Goal: Check status: Check status

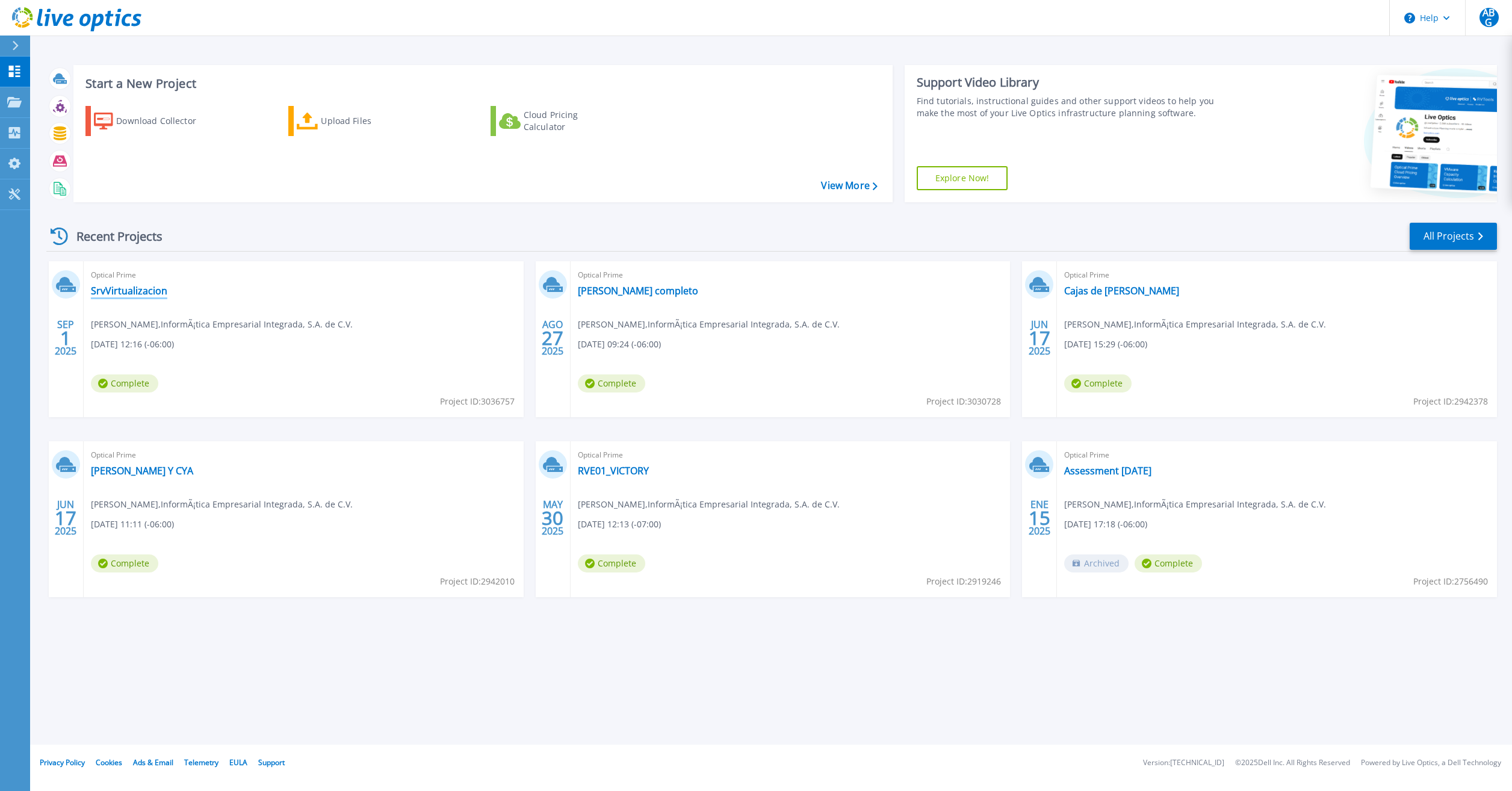
click at [142, 291] on link "SrvVirtualizacion" at bounding box center [129, 290] width 76 height 12
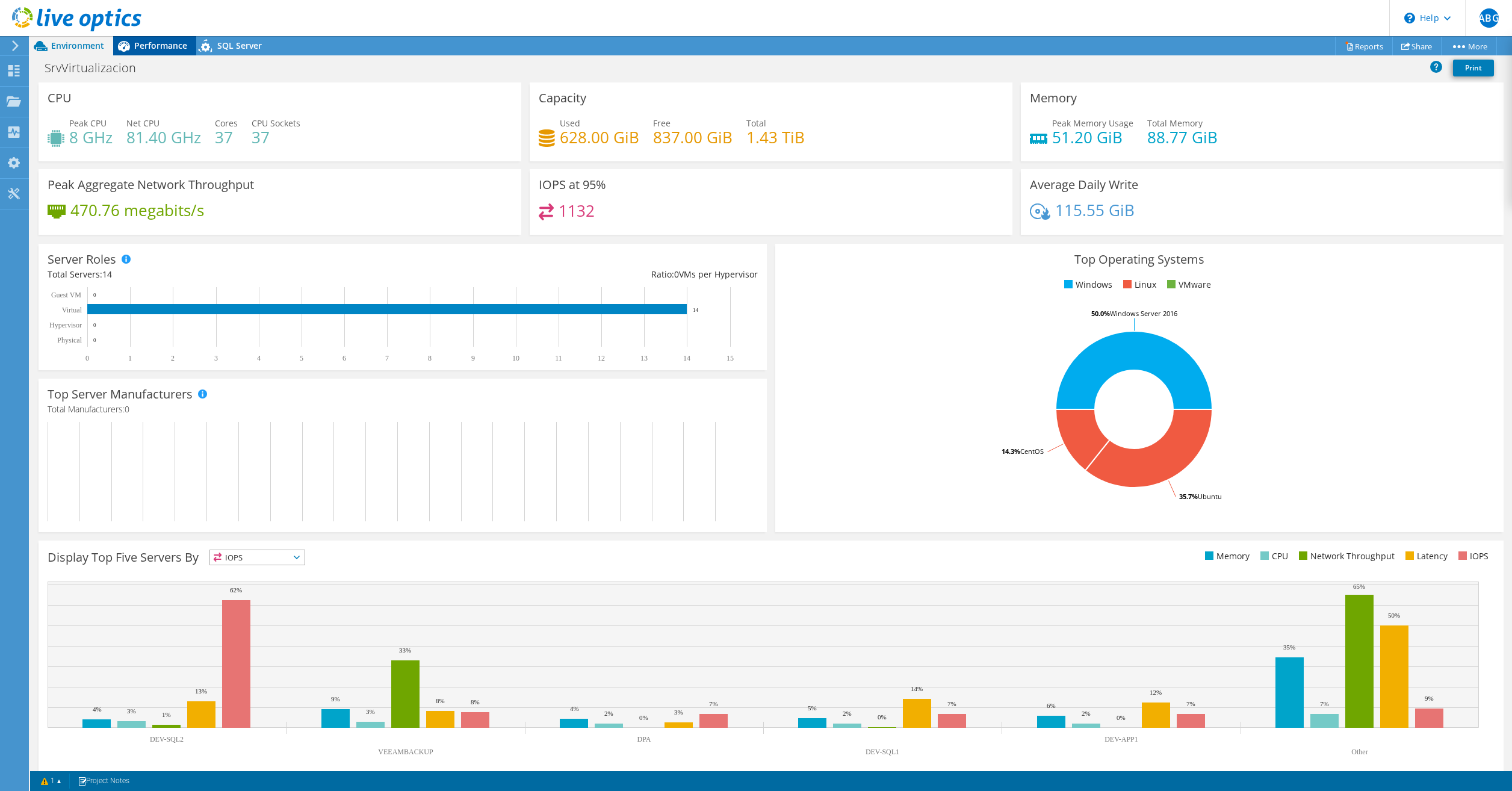
click at [170, 41] on span "Performance" at bounding box center [160, 45] width 53 height 11
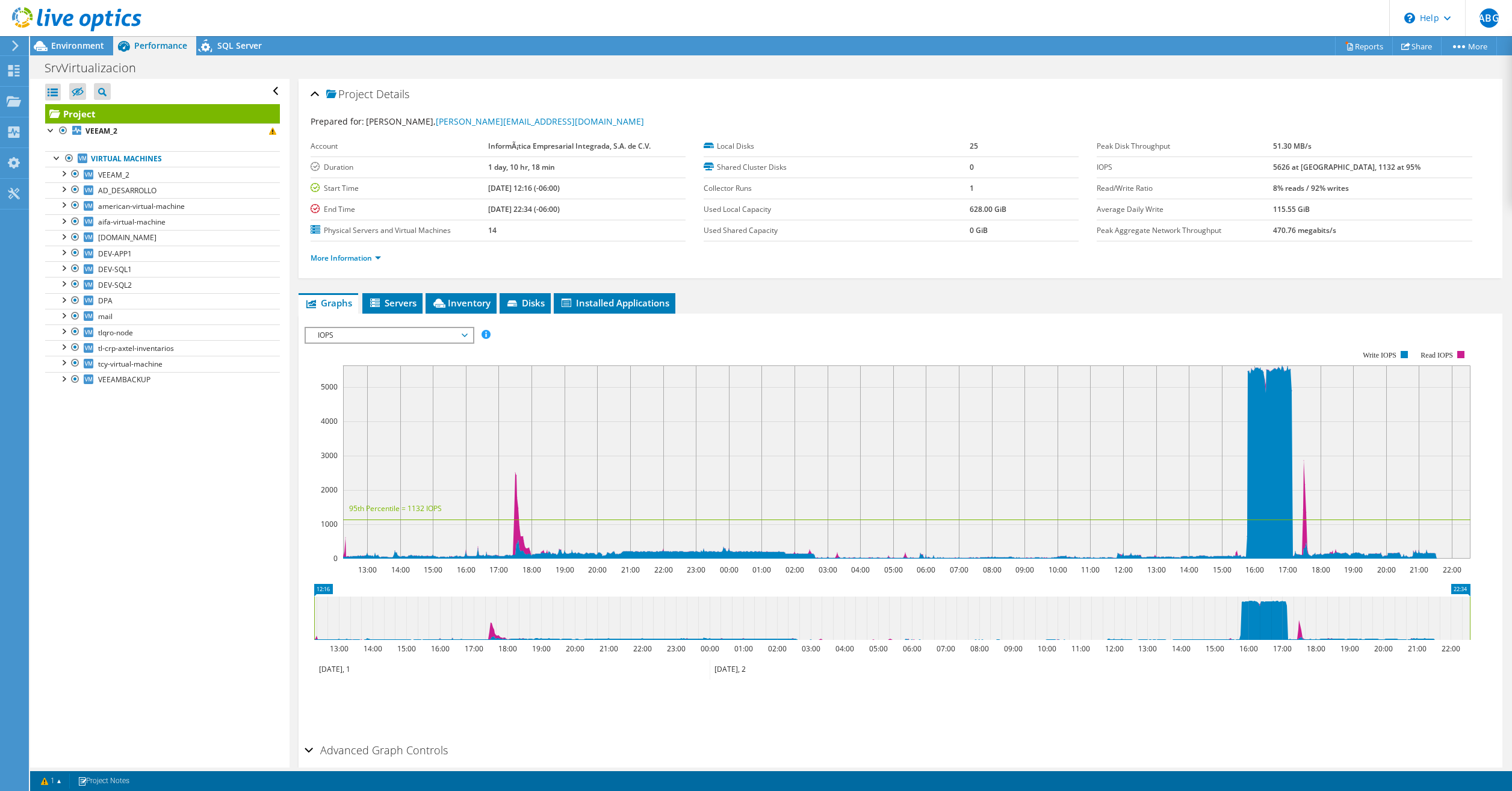
drag, startPoint x: 526, startPoint y: 189, endPoint x: 472, endPoint y: 191, distance: 54.0
click at [472, 191] on tr "Start Time 09/01/2025, 12:16 (-06:00)" at bounding box center [498, 187] width 375 height 21
drag, startPoint x: 472, startPoint y: 191, endPoint x: 514, endPoint y: 195, distance: 42.2
click at [514, 194] on td "[DATE] 12:16 (-06:00)" at bounding box center [586, 187] width 198 height 21
drag, startPoint x: 516, startPoint y: 209, endPoint x: 474, endPoint y: 209, distance: 42.0
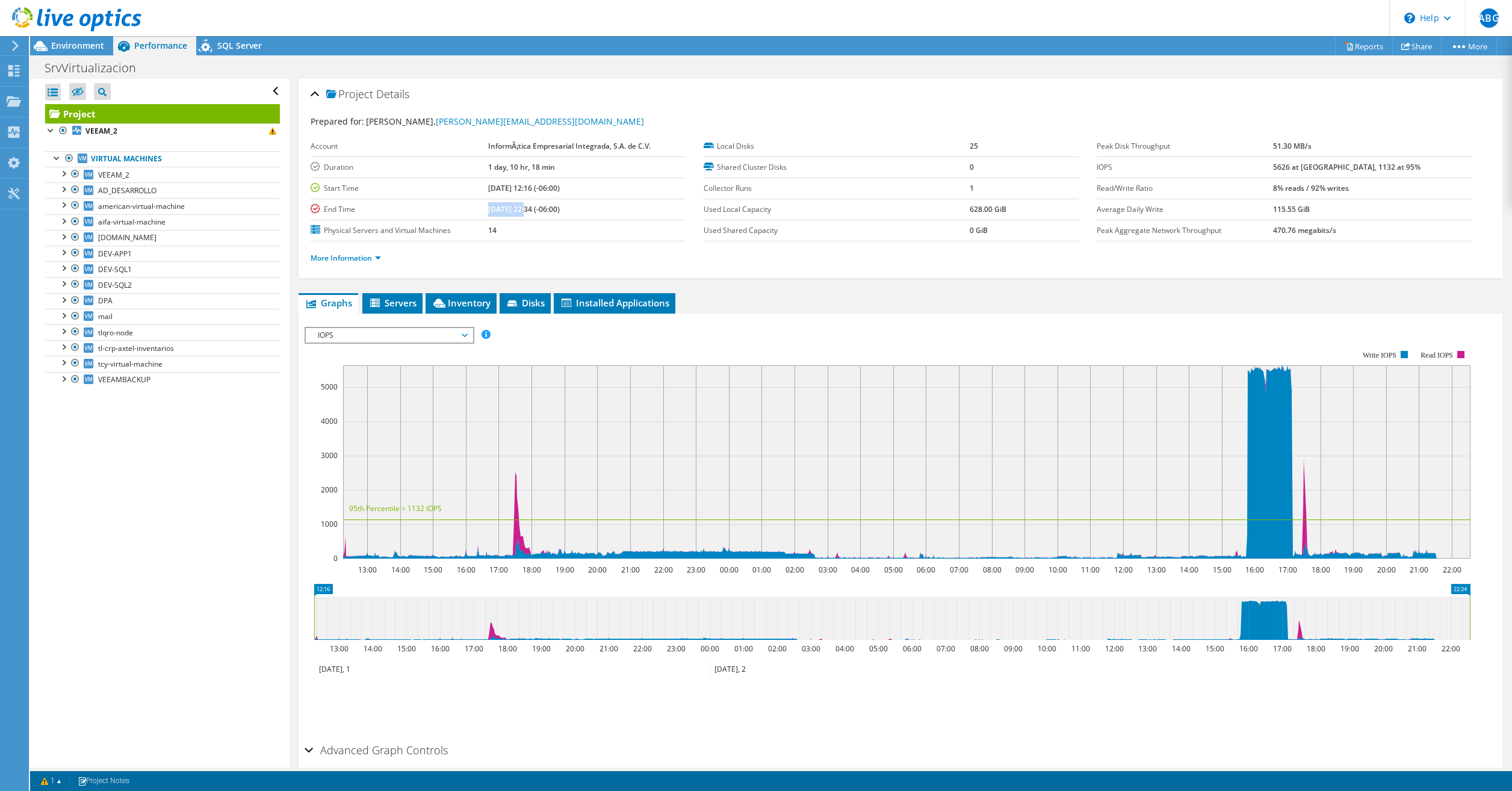
click at [474, 209] on tr "End Time 09/02/2025, 22:34 (-06:00)" at bounding box center [498, 209] width 375 height 21
drag, startPoint x: 474, startPoint y: 209, endPoint x: 468, endPoint y: 211, distance: 6.3
click at [468, 211] on label "End Time" at bounding box center [399, 209] width 177 height 12
click at [1488, 15] on span "ABG" at bounding box center [1489, 18] width 19 height 19
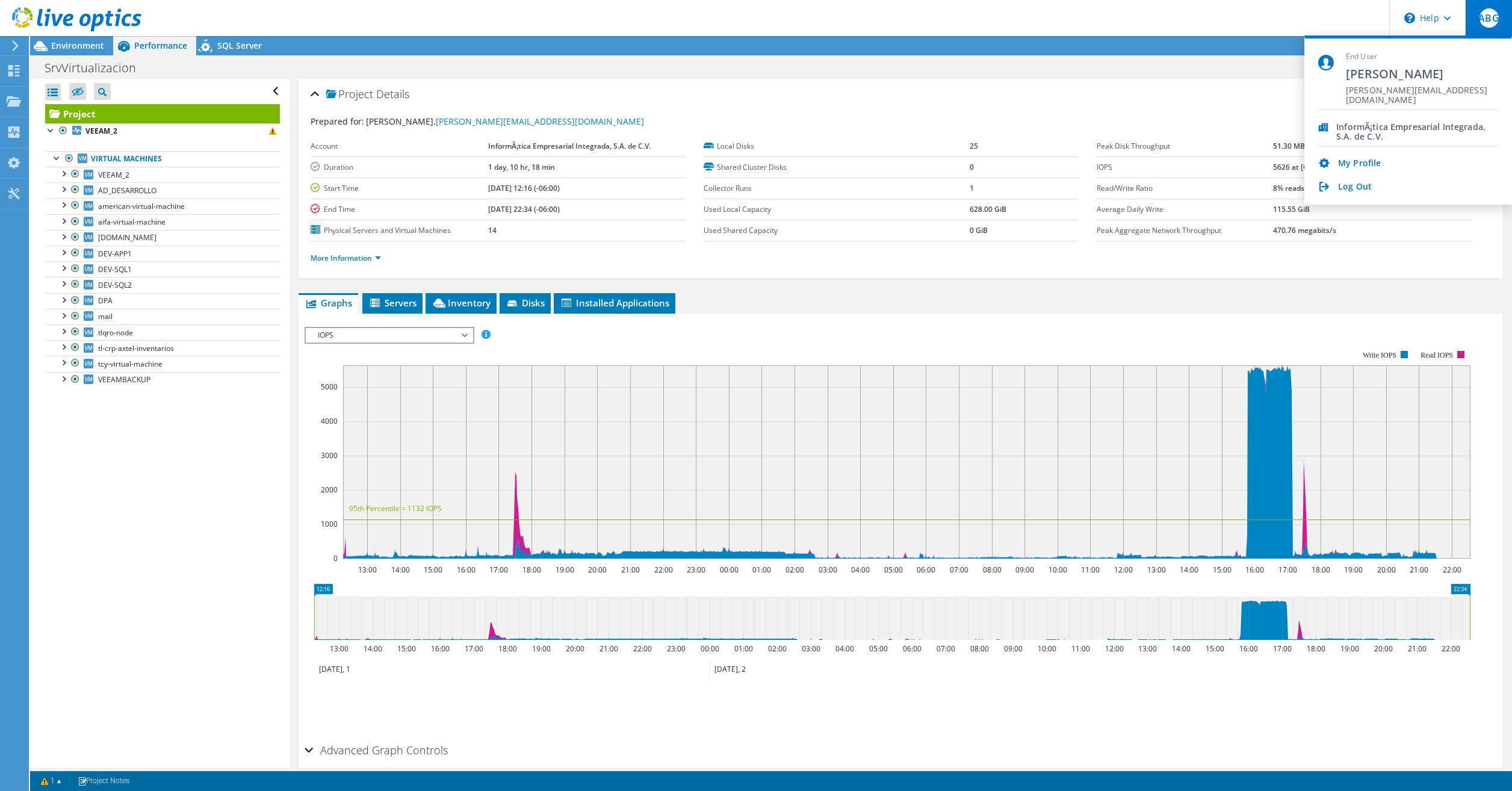
click at [1488, 15] on span "ABG" at bounding box center [1489, 18] width 19 height 19
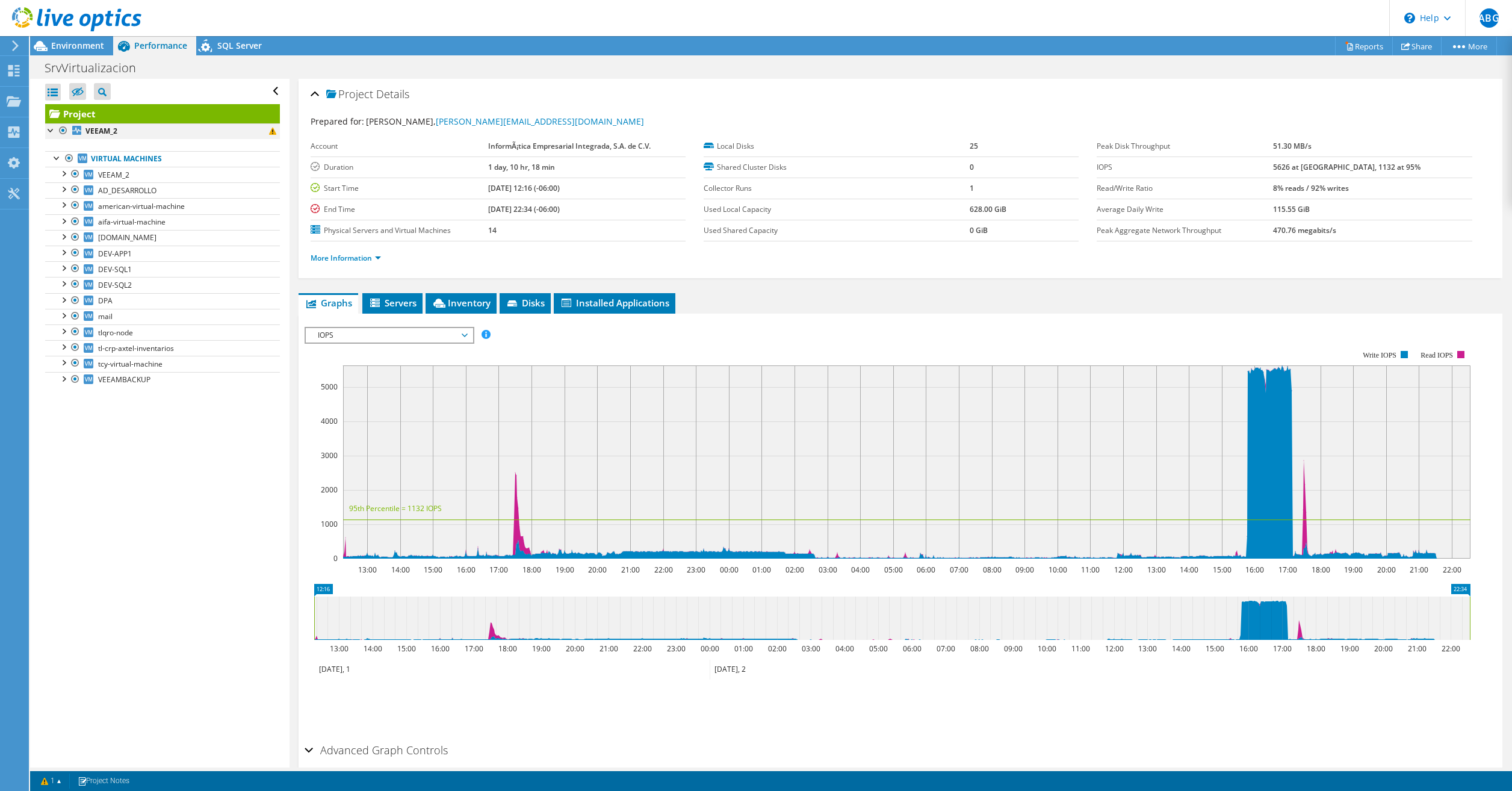
click at [47, 129] on div at bounding box center [51, 129] width 12 height 12
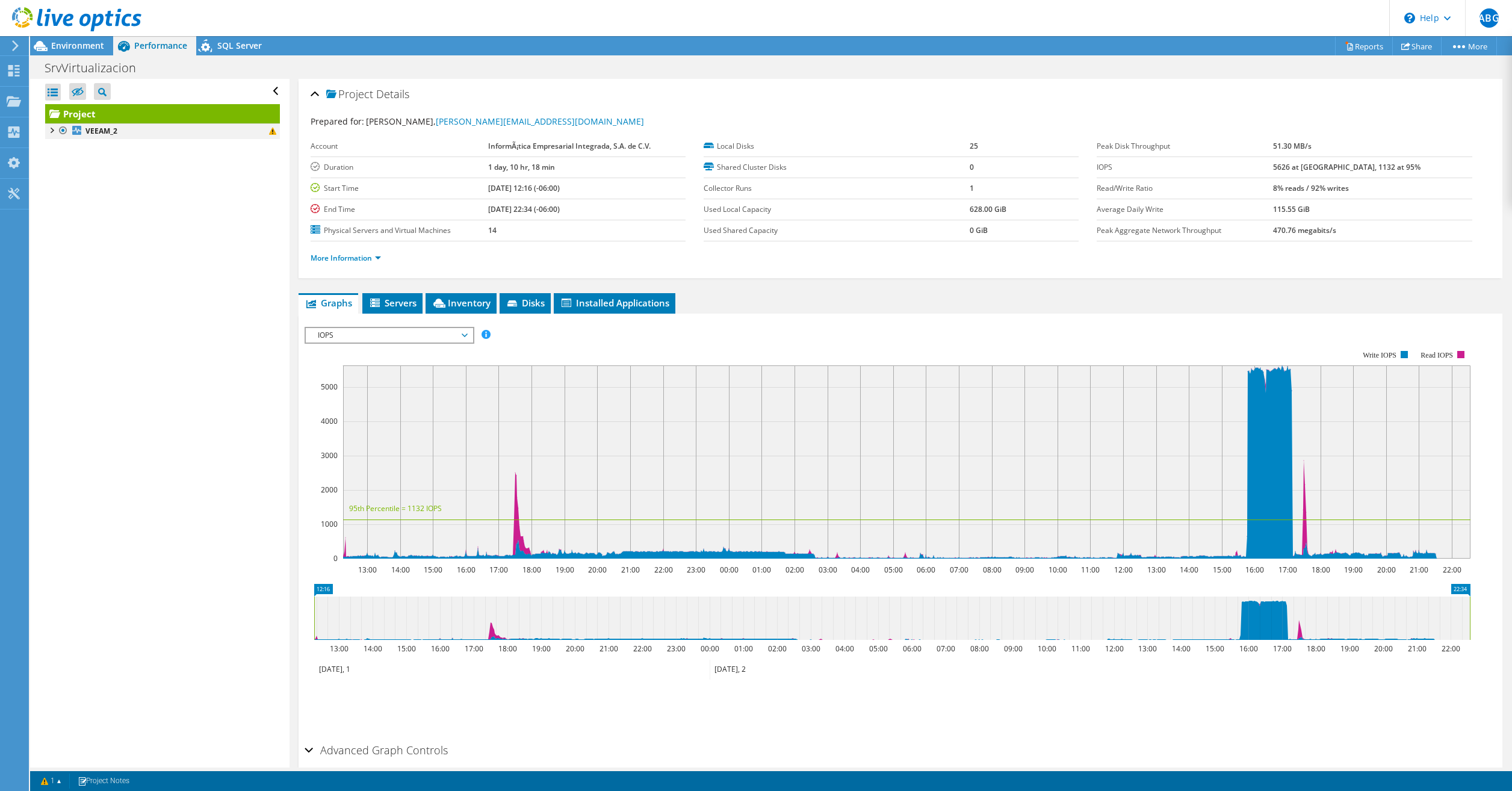
click at [47, 129] on div at bounding box center [51, 129] width 12 height 12
